Goal: Task Accomplishment & Management: Use online tool/utility

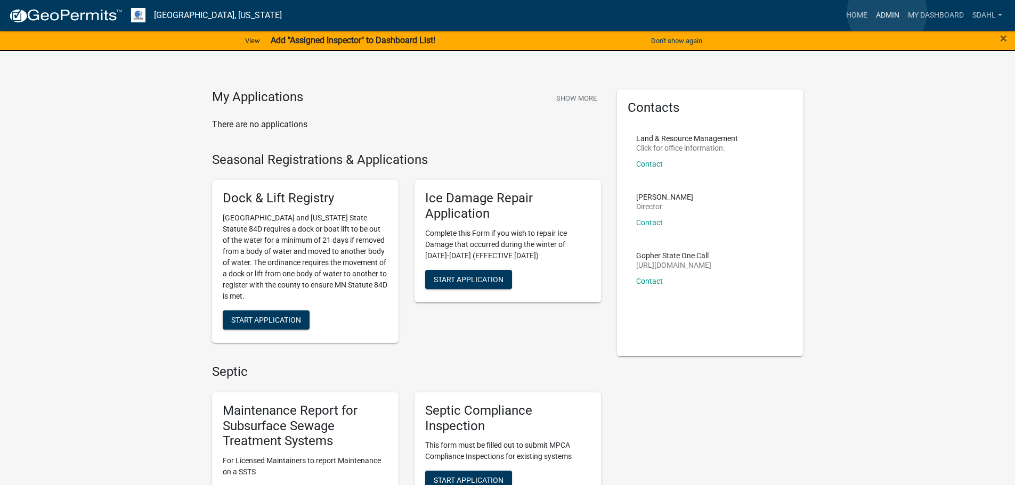
click at [887, 12] on link "Admin" at bounding box center [887, 15] width 32 height 20
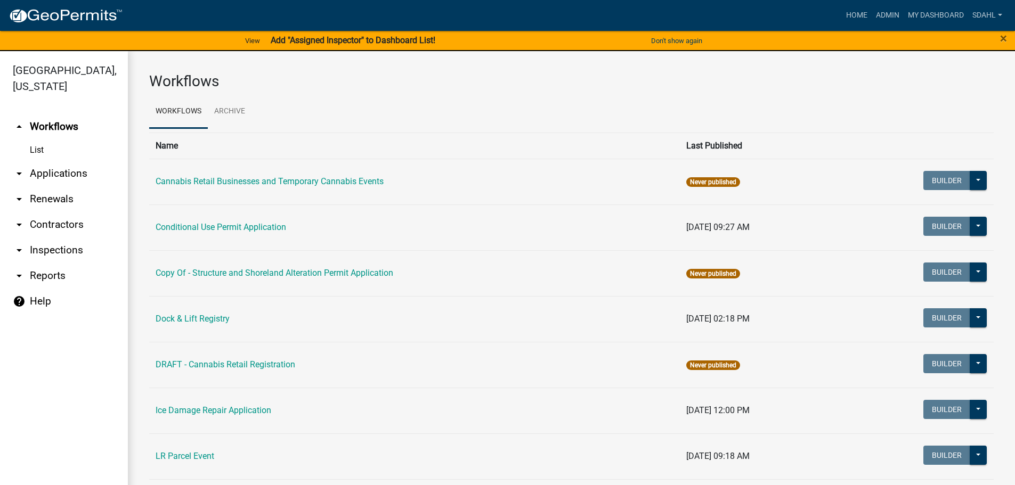
click at [45, 174] on link "arrow_drop_down Applications" at bounding box center [64, 174] width 128 height 26
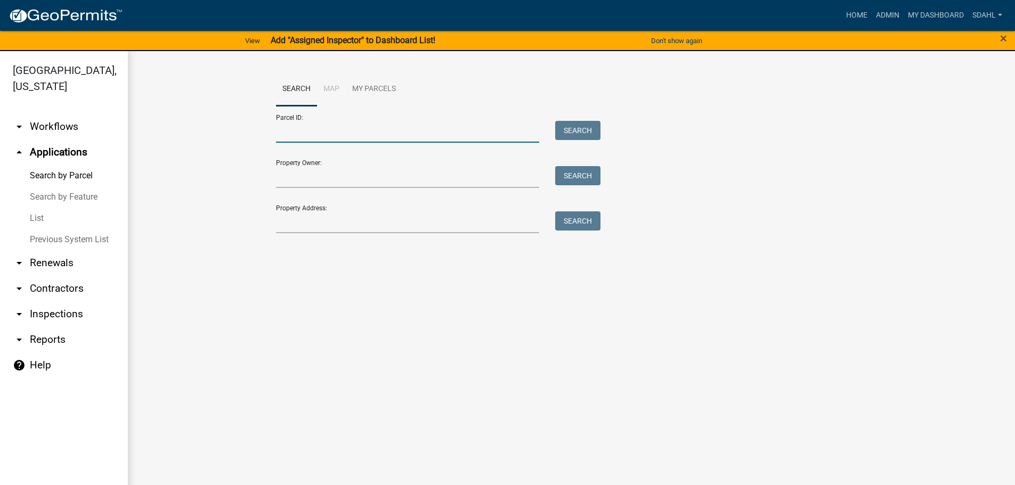
click at [344, 132] on input "Parcel ID:" at bounding box center [408, 132] width 264 height 22
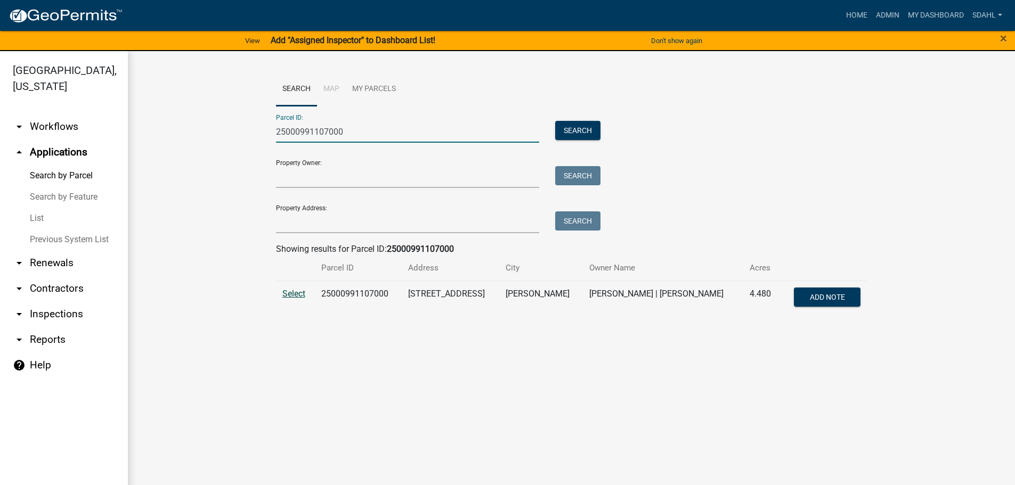
type input "25000991107000"
click at [296, 296] on span "Select" at bounding box center [293, 294] width 23 height 10
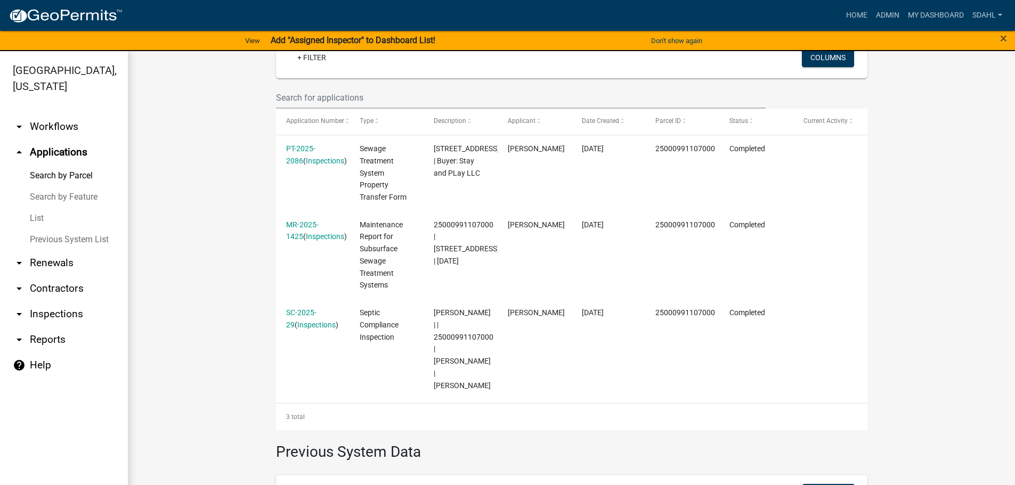
scroll to position [320, 0]
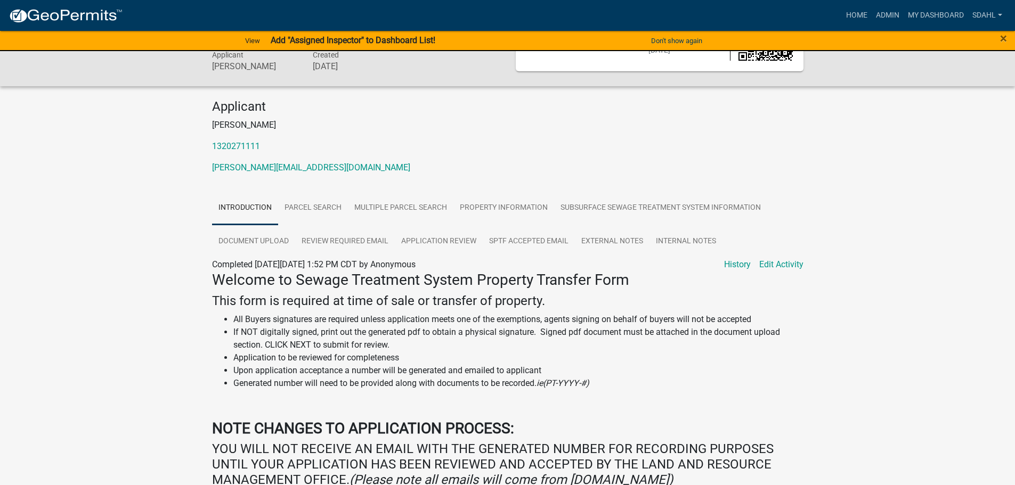
scroll to position [65, 0]
click at [455, 243] on link "Application Review" at bounding box center [439, 243] width 88 height 34
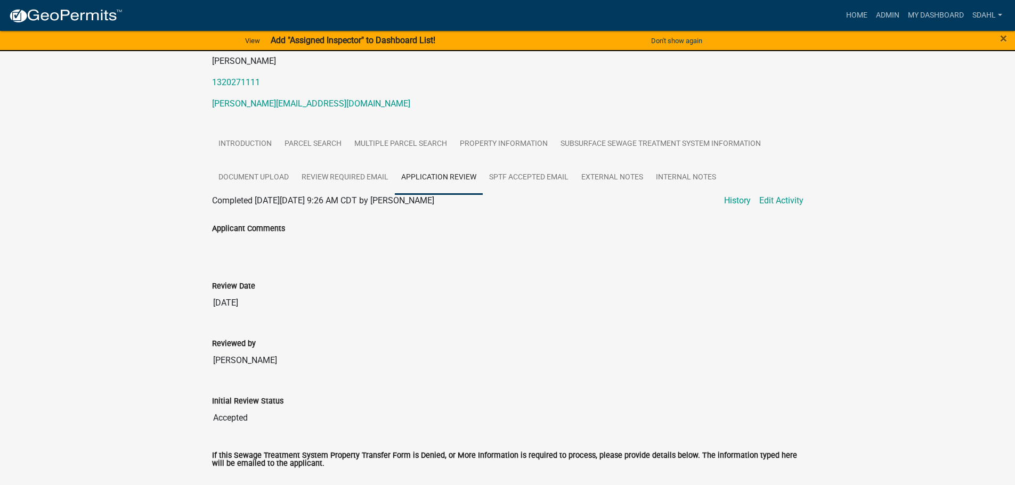
scroll to position [160, 0]
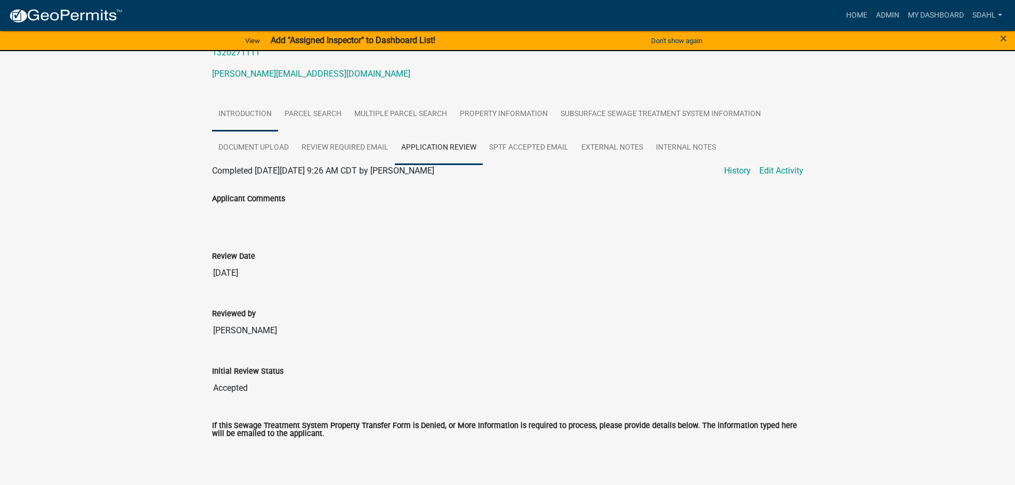
click at [263, 118] on link "Introduction" at bounding box center [245, 114] width 66 height 34
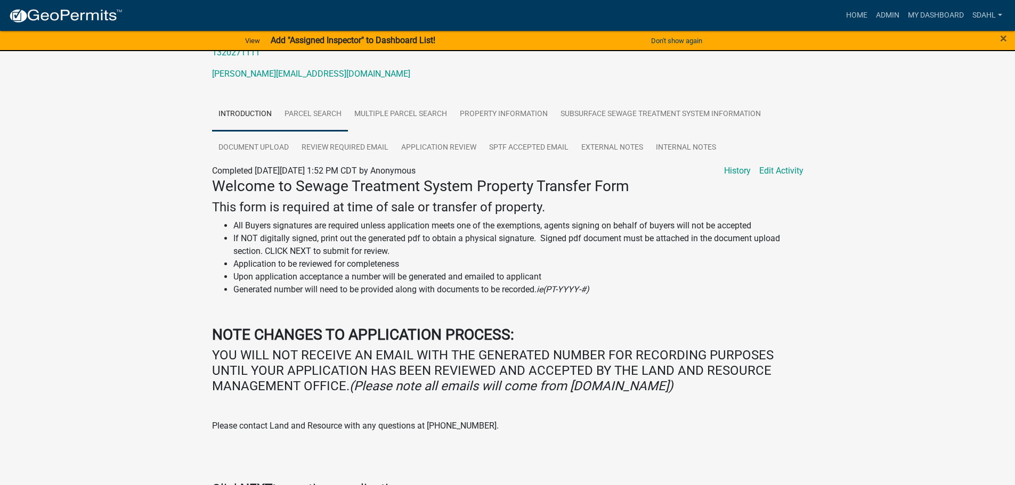
click at [313, 115] on link "Parcel search" at bounding box center [313, 114] width 70 height 34
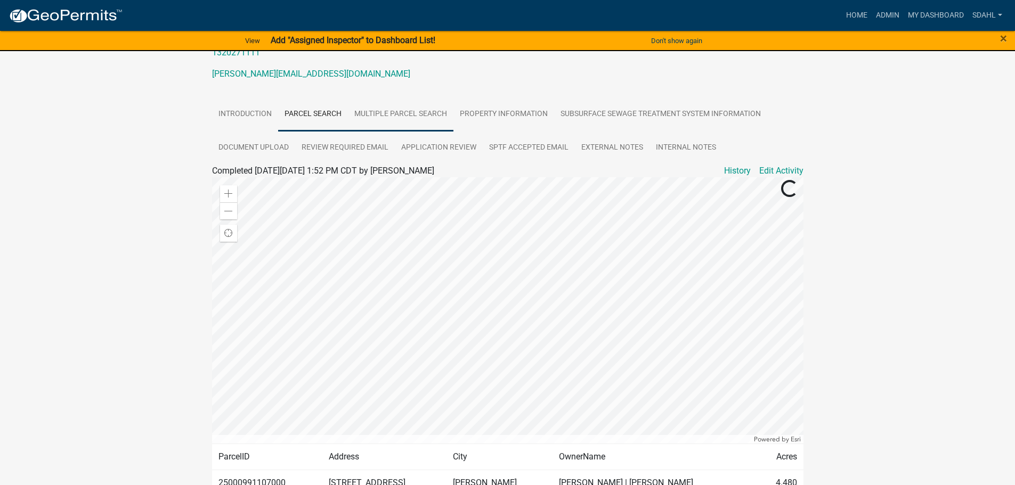
click at [387, 111] on link "Multiple Parcel Search" at bounding box center [400, 114] width 105 height 34
click at [529, 112] on link "Property Information" at bounding box center [503, 114] width 101 height 34
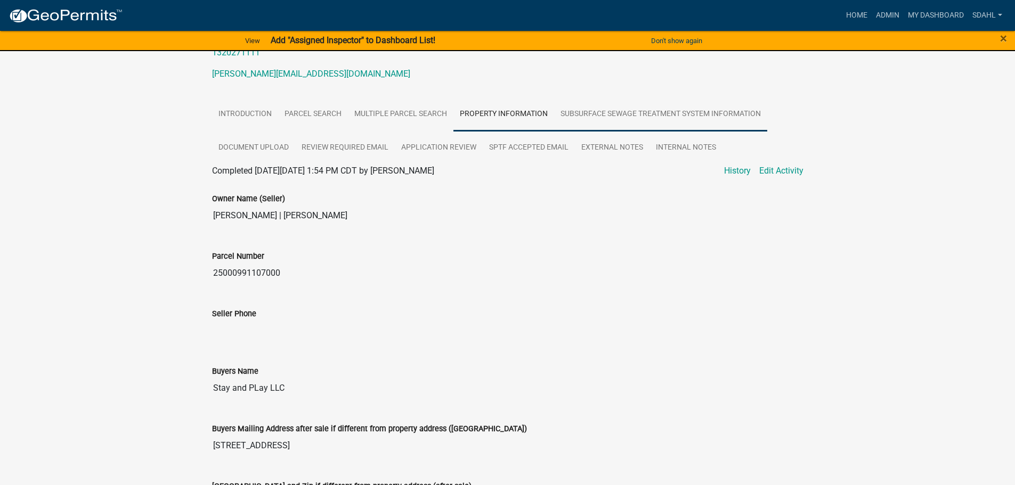
click at [649, 111] on link "Subsurface Sewage Treatment System Information" at bounding box center [660, 114] width 213 height 34
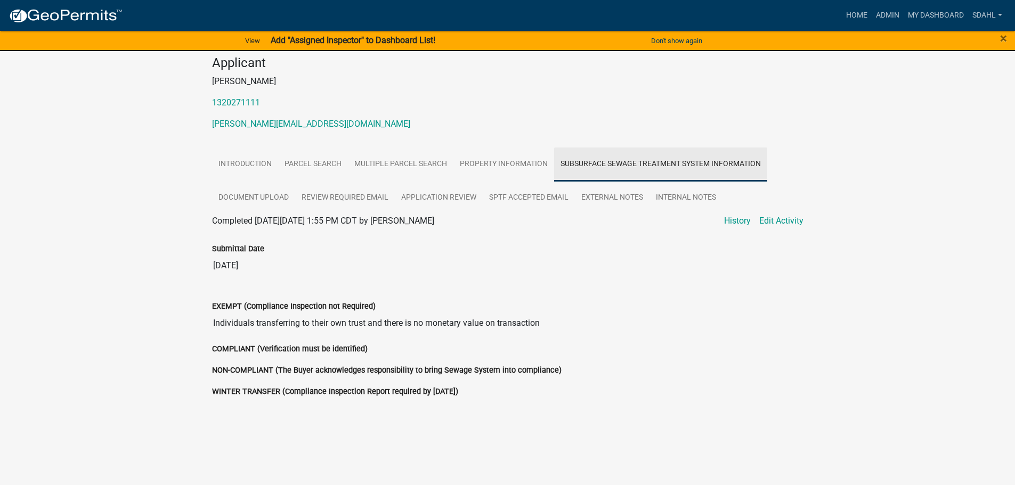
scroll to position [110, 0]
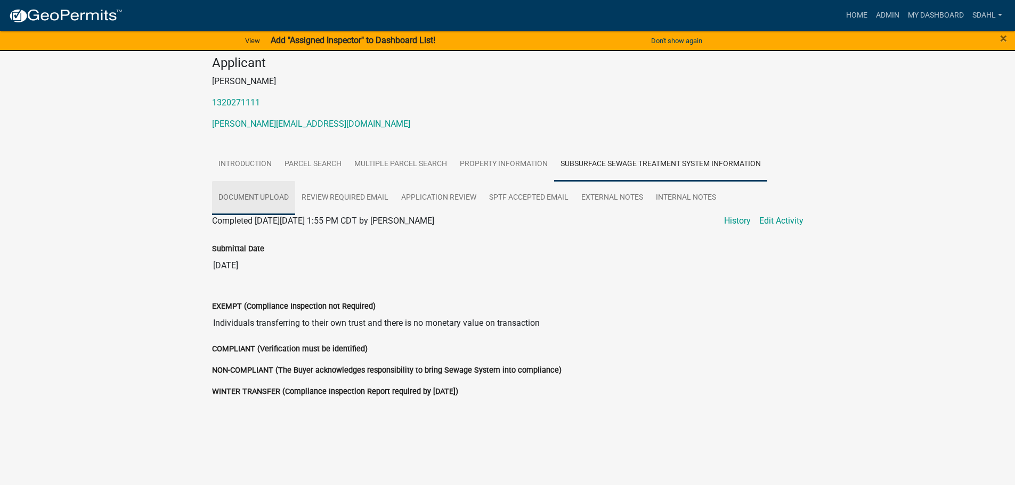
click at [256, 199] on link "Document Upload" at bounding box center [253, 198] width 83 height 34
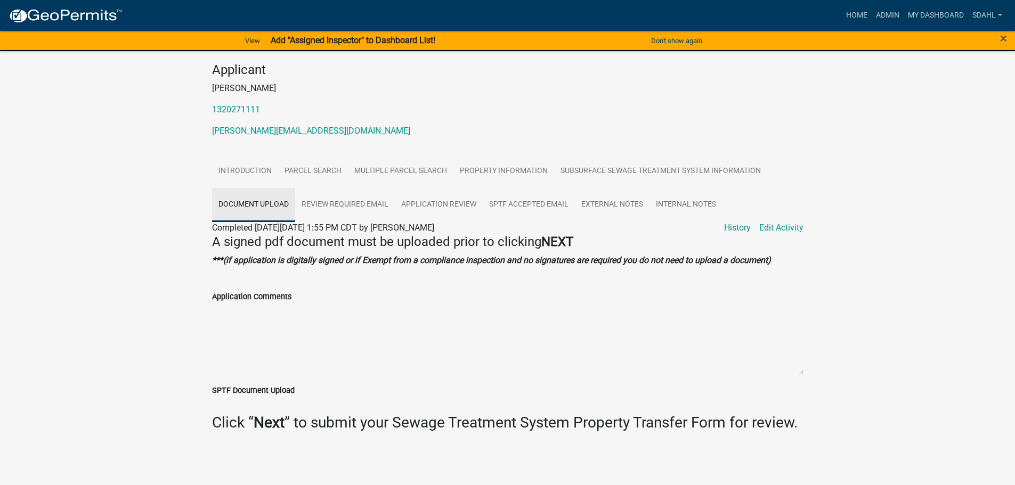
scroll to position [103, 0]
click at [356, 206] on link "Review Required Email" at bounding box center [345, 205] width 100 height 34
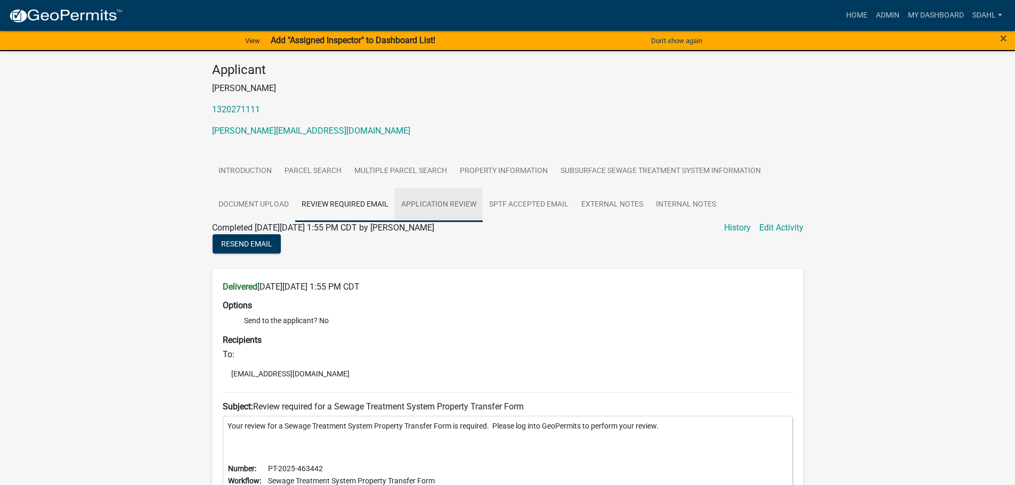
click at [444, 208] on link "Application Review" at bounding box center [439, 205] width 88 height 34
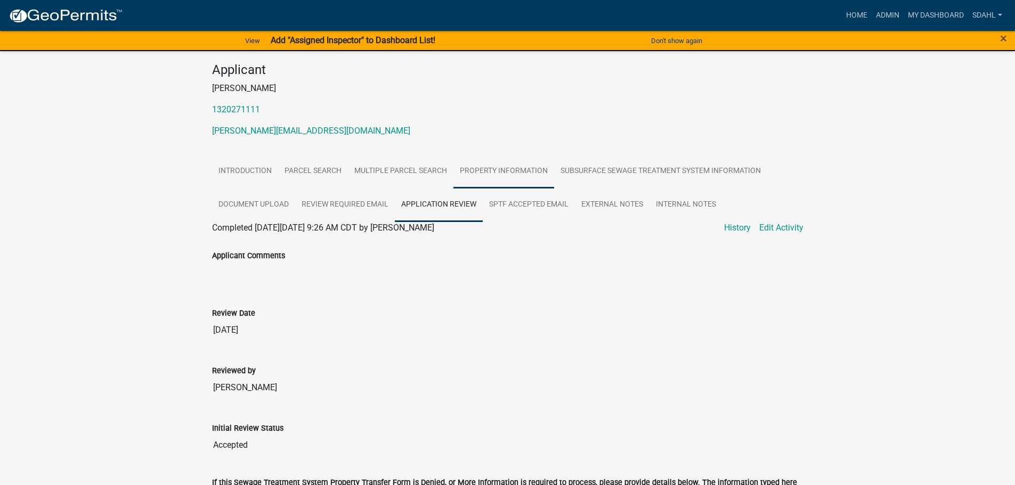
click at [480, 167] on link "Property Information" at bounding box center [503, 171] width 101 height 34
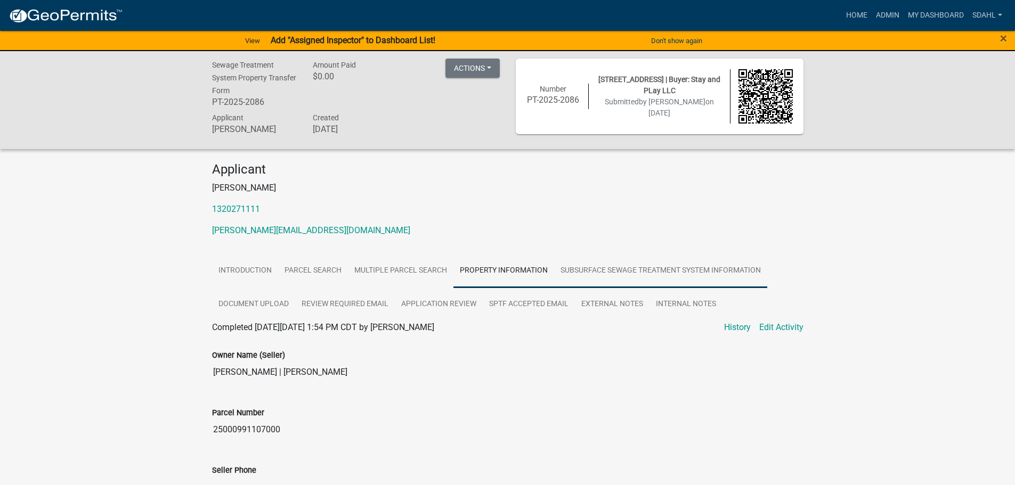
scroll to position [0, 0]
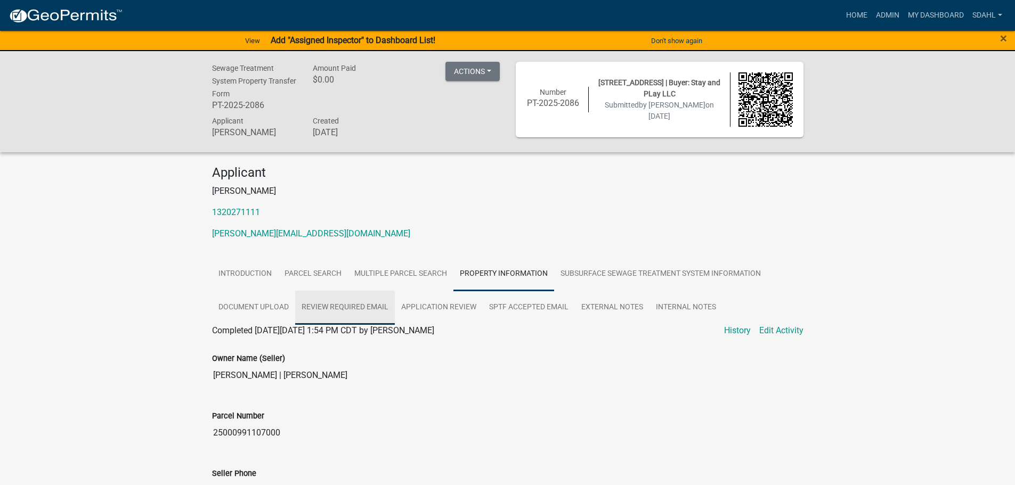
click at [345, 308] on link "Review Required Email" at bounding box center [345, 308] width 100 height 34
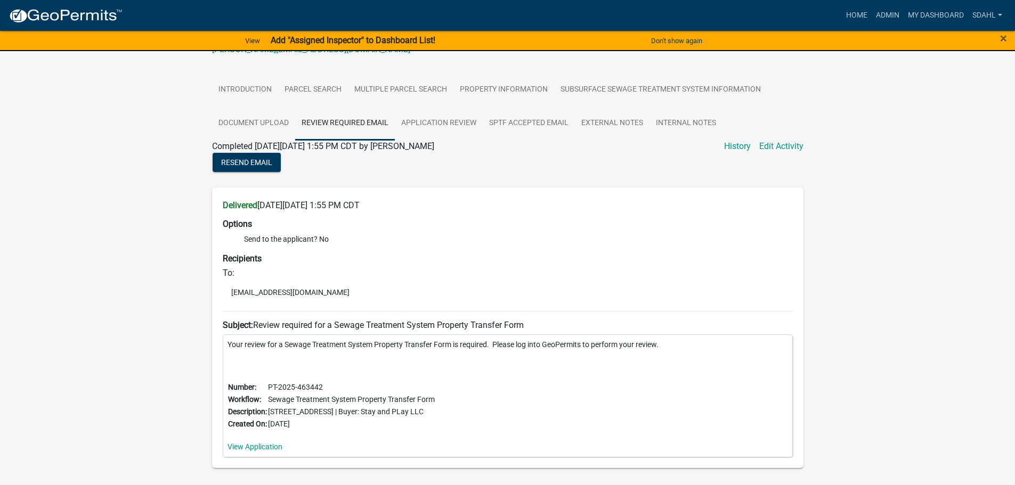
scroll to position [160, 0]
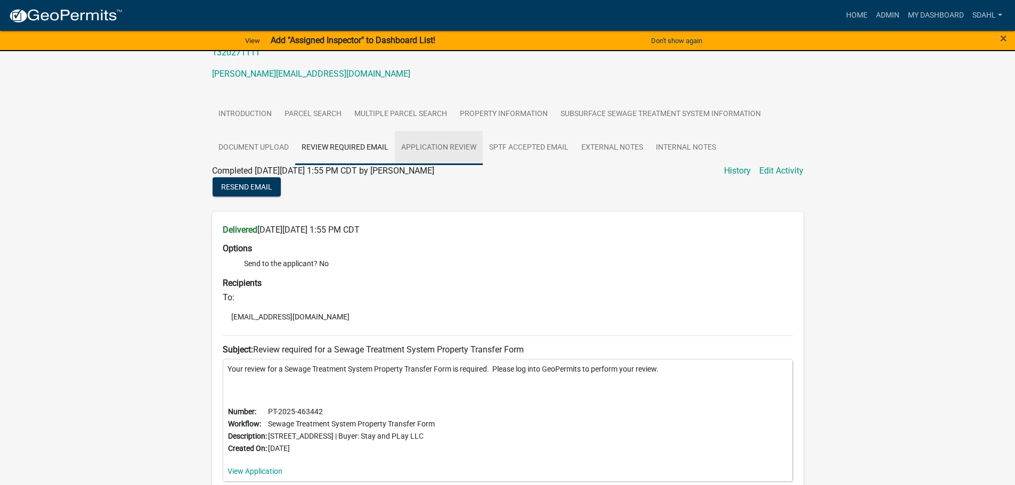
click at [455, 145] on link "Application Review" at bounding box center [439, 148] width 88 height 34
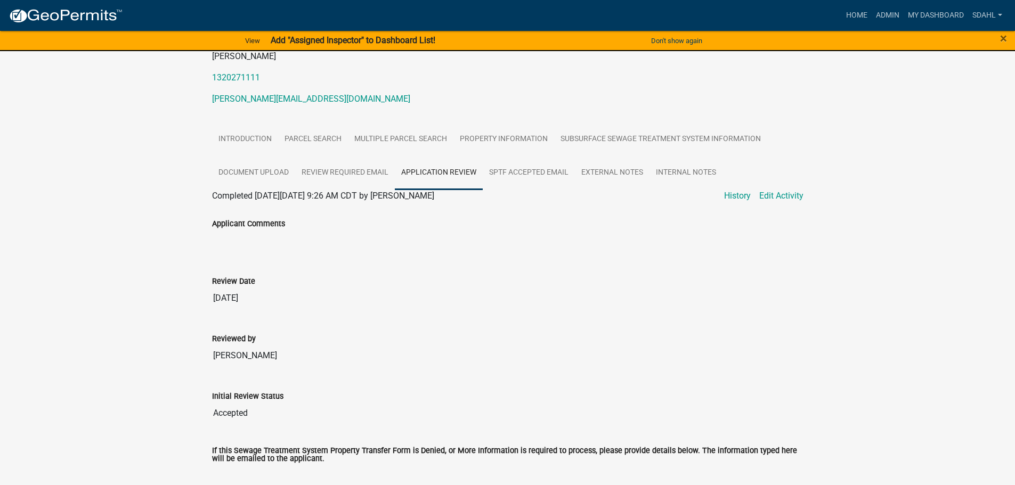
scroll to position [134, 0]
click at [524, 168] on link "SPTF Accepted Email" at bounding box center [529, 174] width 92 height 34
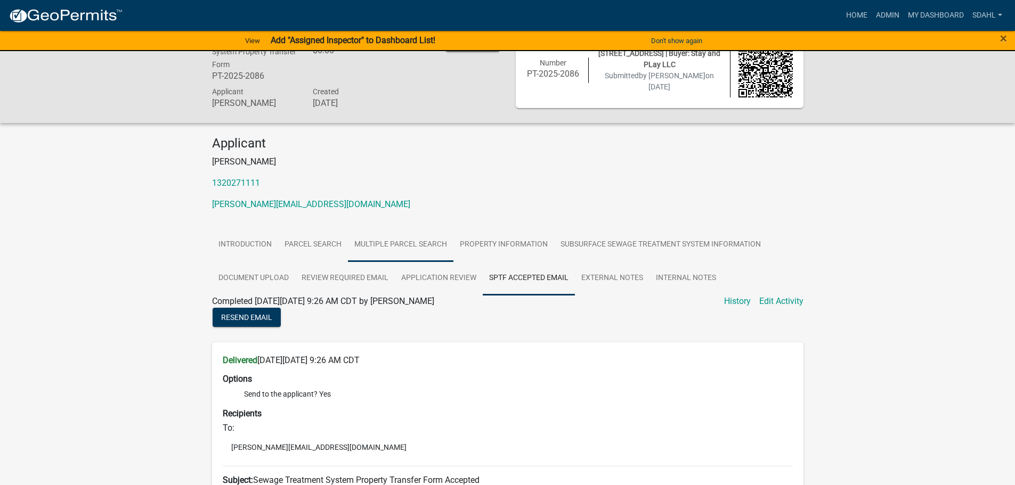
scroll to position [28, 0]
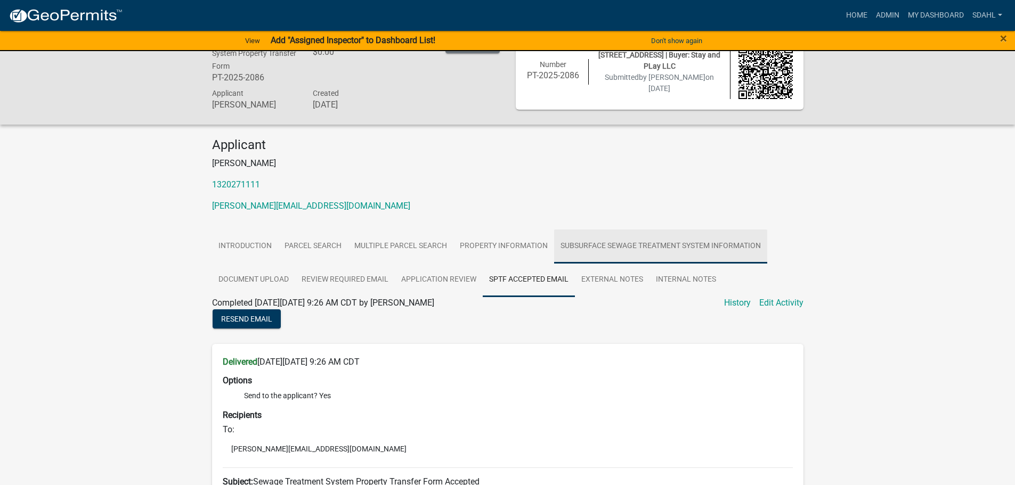
click at [587, 248] on link "Subsurface Sewage Treatment System Information" at bounding box center [660, 247] width 213 height 34
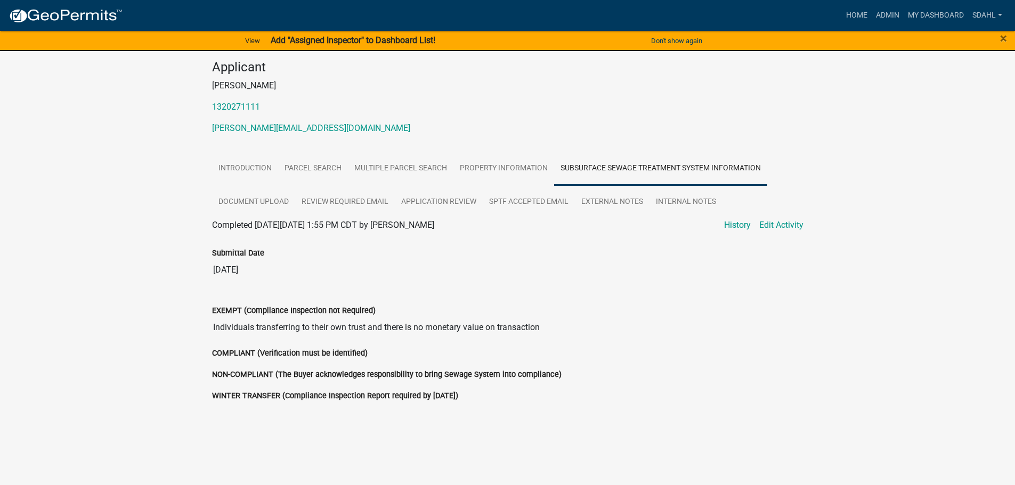
scroll to position [110, 0]
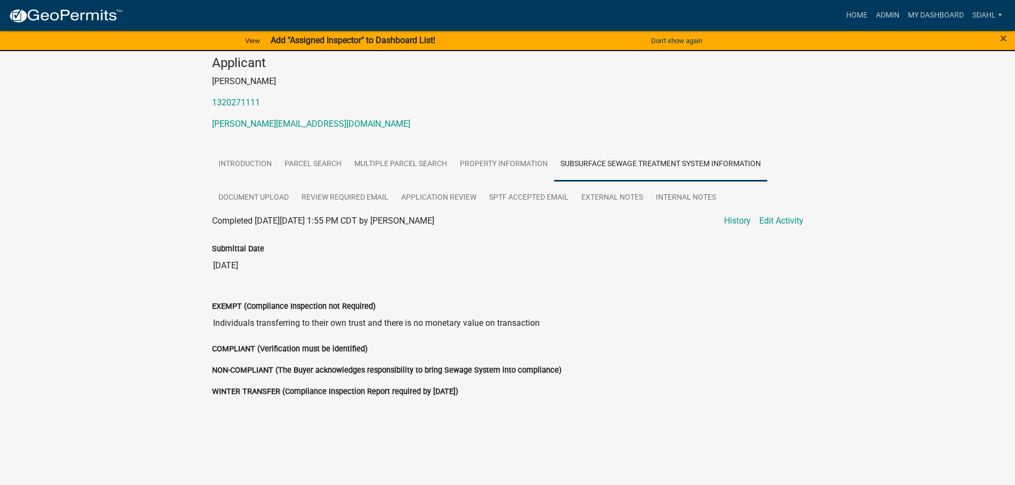
click at [863, 89] on div "Sewage Treatment System Property Transfer Form PT-2025-2086 Amount Paid $0.00 A…" at bounding box center [507, 206] width 1015 height 531
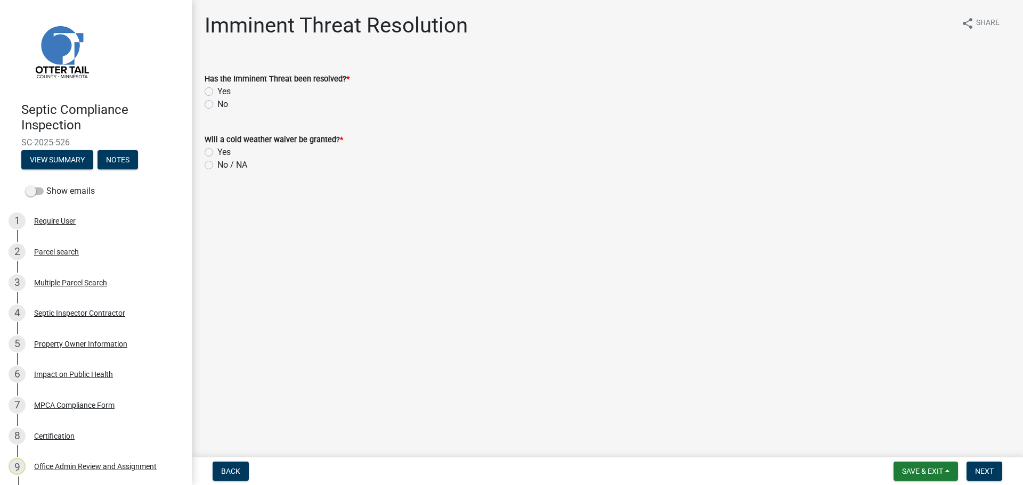
scroll to position [62, 0]
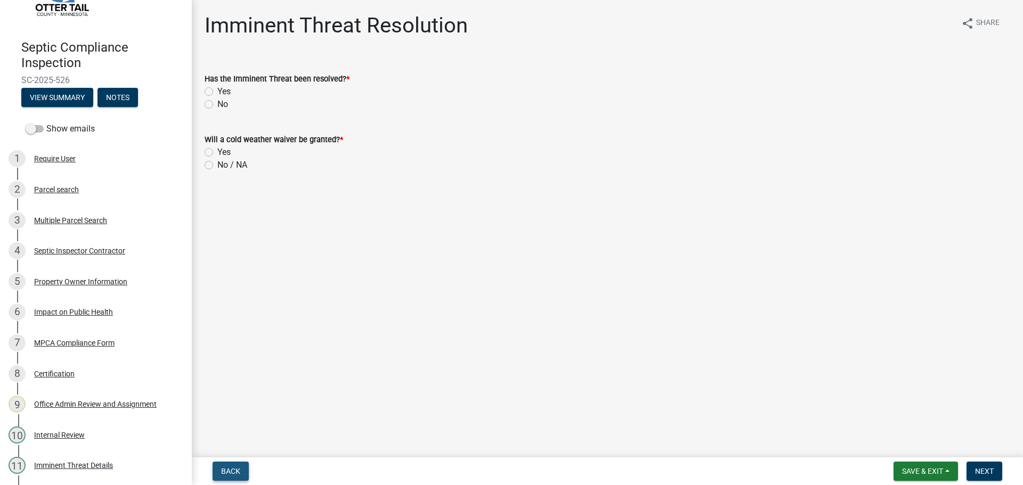
click at [224, 469] on span "Back" at bounding box center [230, 471] width 19 height 9
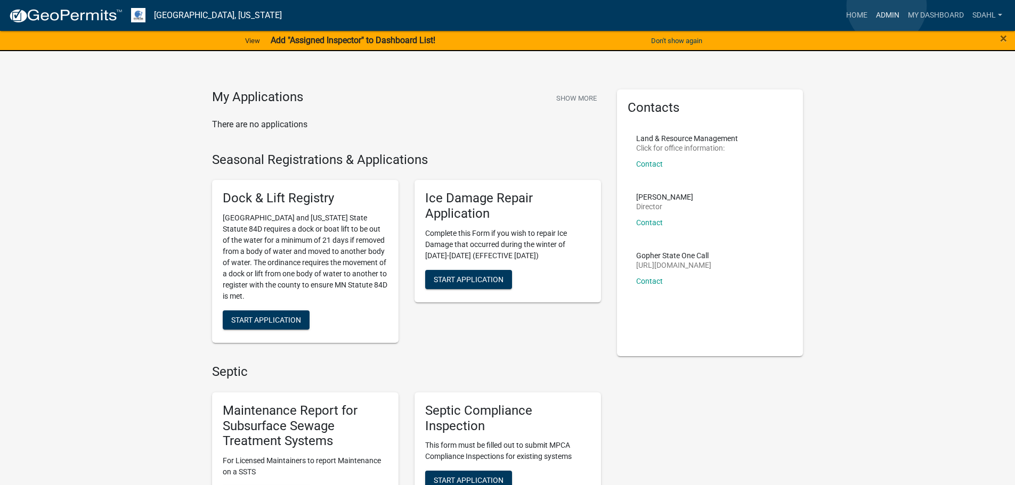
click at [887, 6] on link "Admin" at bounding box center [887, 15] width 32 height 20
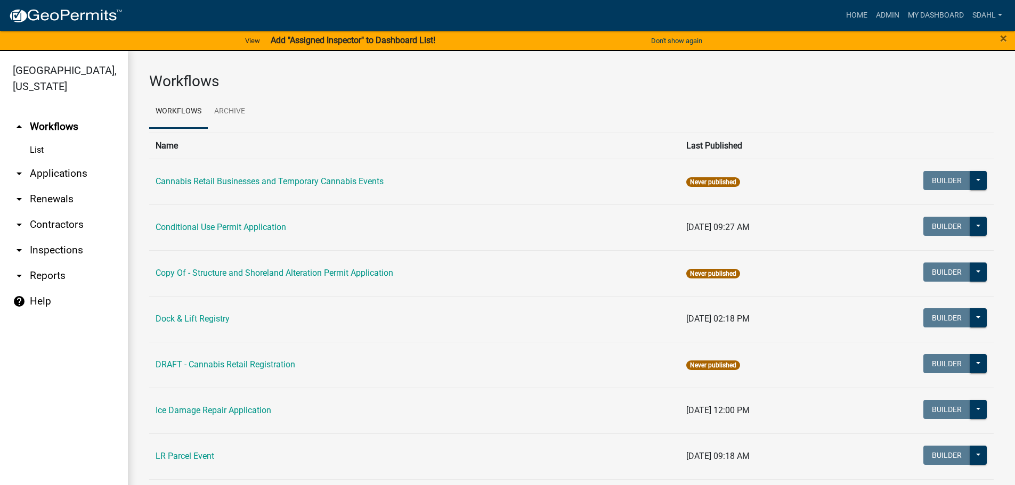
click at [68, 172] on link "arrow_drop_down Applications" at bounding box center [64, 174] width 128 height 26
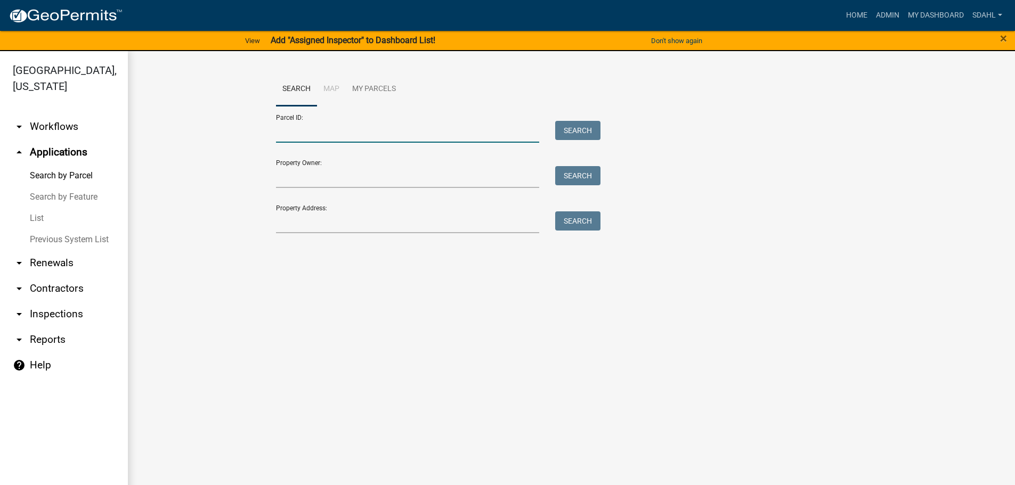
click at [303, 133] on input "Parcel ID:" at bounding box center [408, 132] width 264 height 22
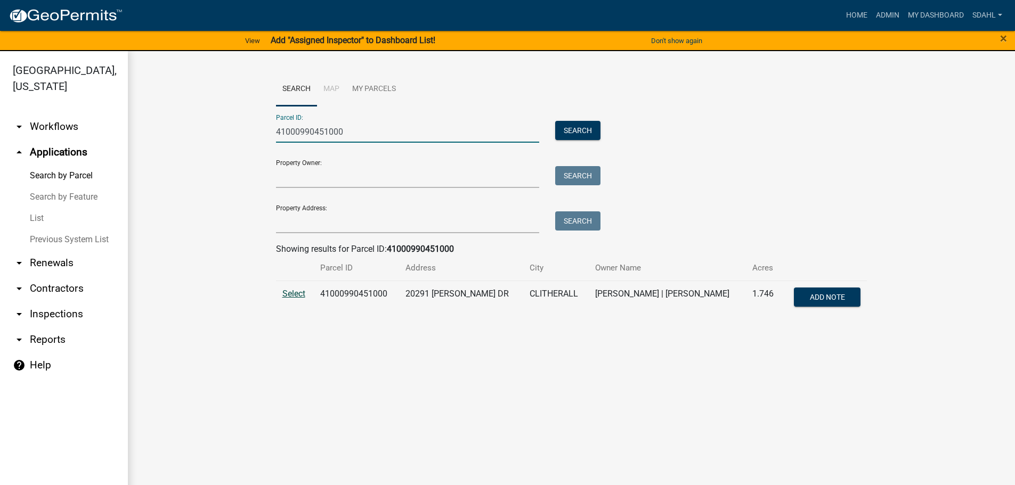
type input "41000990451000"
click at [298, 294] on span "Select" at bounding box center [293, 294] width 23 height 10
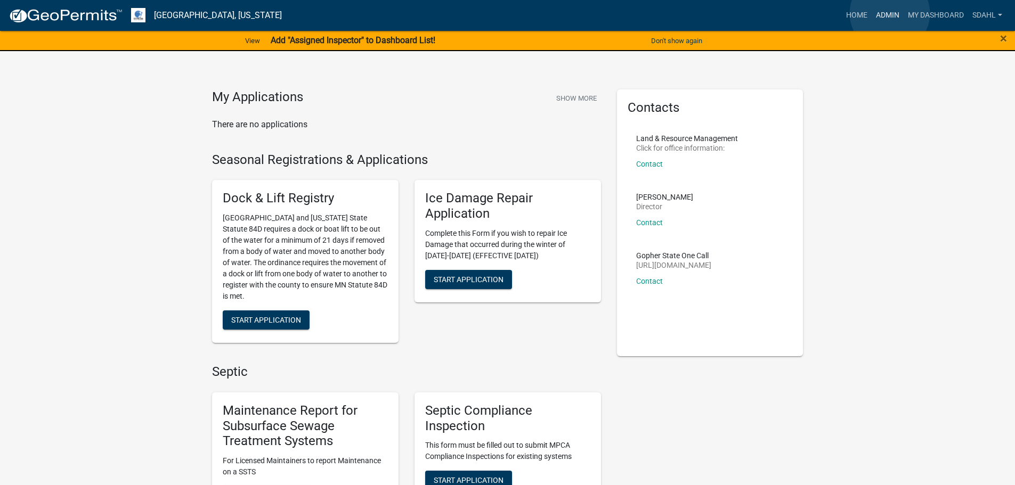
click at [889, 13] on link "Admin" at bounding box center [887, 15] width 32 height 20
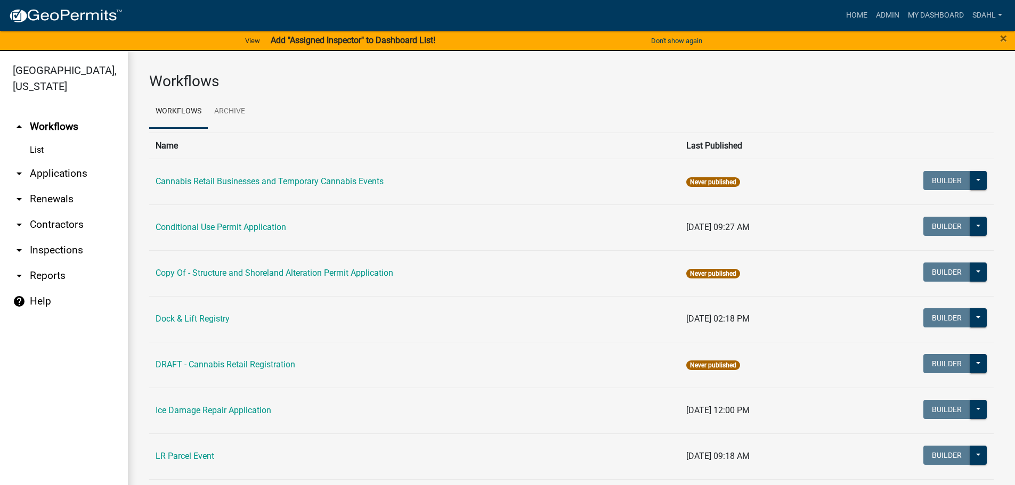
click at [86, 175] on link "arrow_drop_down Applications" at bounding box center [64, 174] width 128 height 26
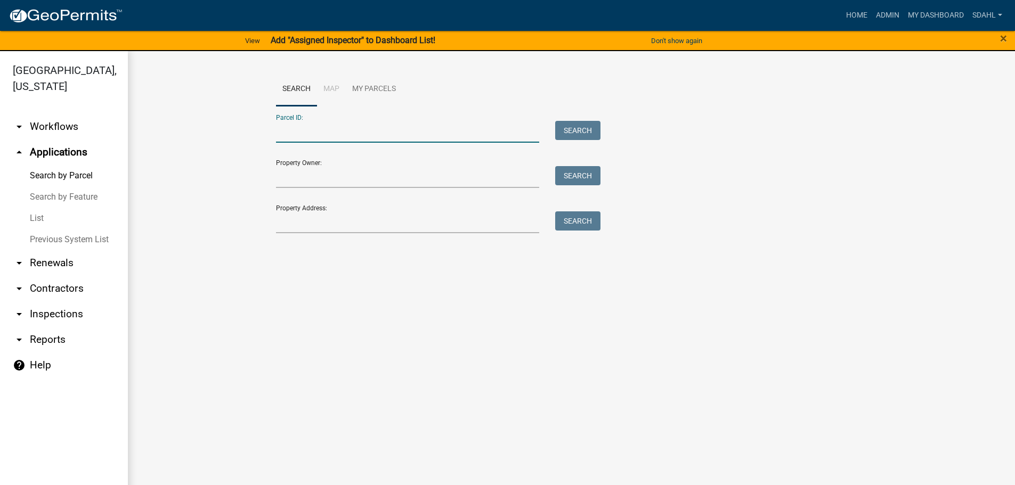
click at [330, 133] on input "Parcel ID:" at bounding box center [408, 132] width 264 height 22
paste input "51000010003001"
click at [592, 130] on button "Search" at bounding box center [577, 130] width 45 height 19
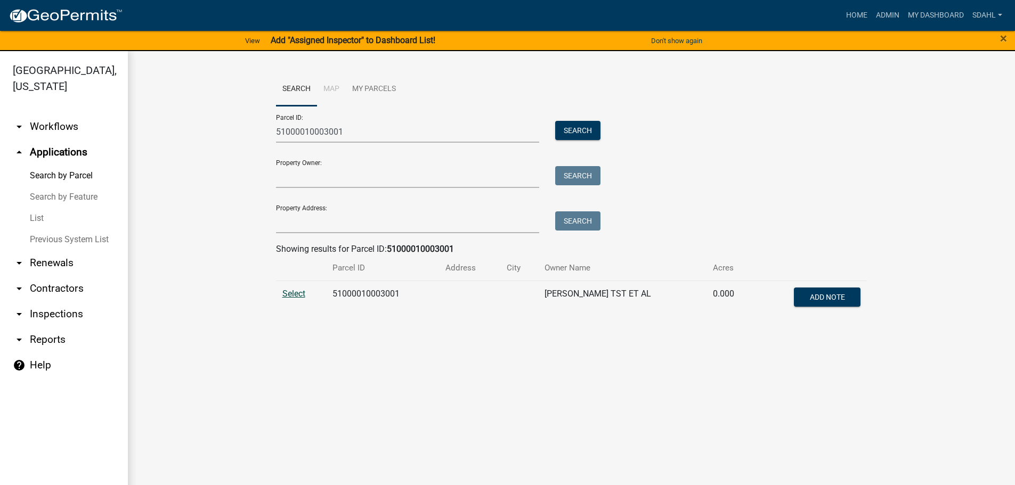
click at [295, 293] on span "Select" at bounding box center [293, 294] width 23 height 10
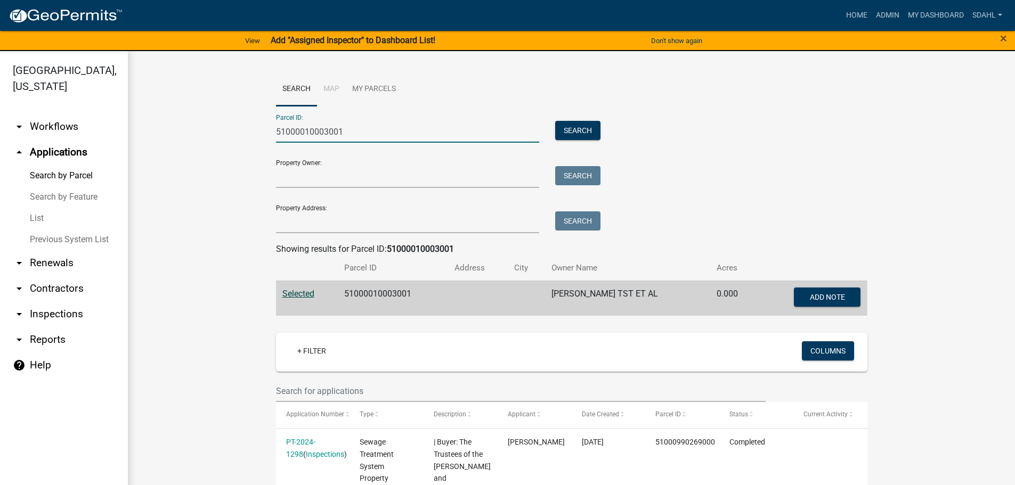
drag, startPoint x: 357, startPoint y: 132, endPoint x: 239, endPoint y: 136, distance: 118.3
click at [239, 136] on wm-workflow-application-search-view "Search Map My Parcels Parcel ID: 51000010003001 Search Property Owner: Search P…" at bounding box center [571, 413] width 844 height 682
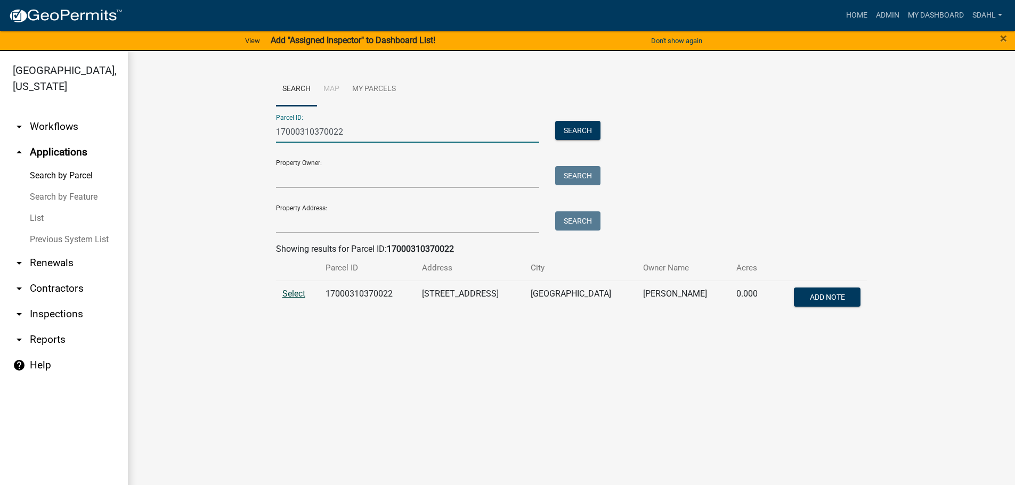
type input "17000310370022"
click at [293, 296] on span "Select" at bounding box center [293, 294] width 23 height 10
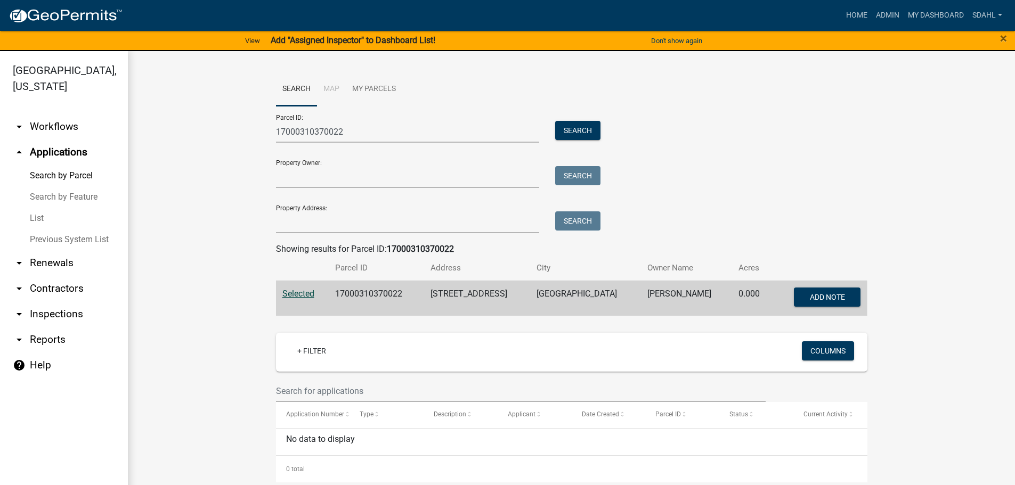
click at [372, 290] on td "17000310370022" at bounding box center [376, 298] width 95 height 35
copy td "17000310370022"
